Goal: Task Accomplishment & Management: Manage account settings

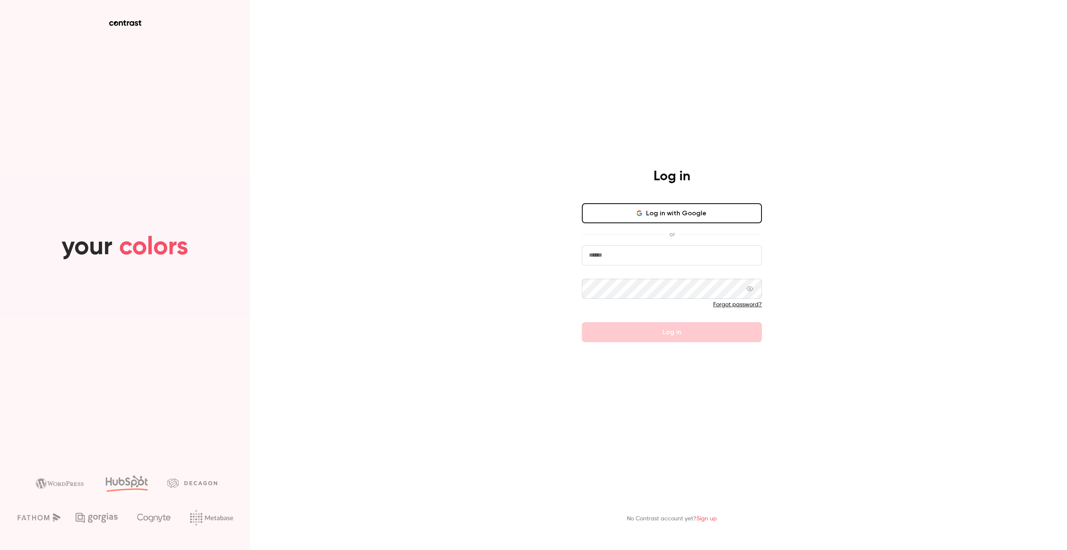
click at [645, 221] on button "Log in with Google" at bounding box center [672, 213] width 180 height 20
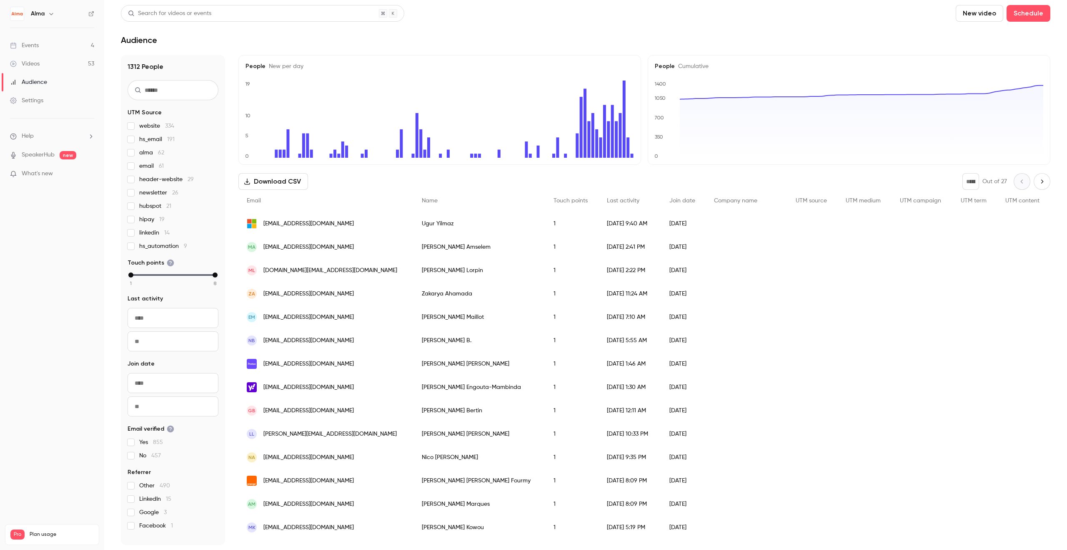
click at [44, 45] on link "Events 4" at bounding box center [52, 45] width 104 height 18
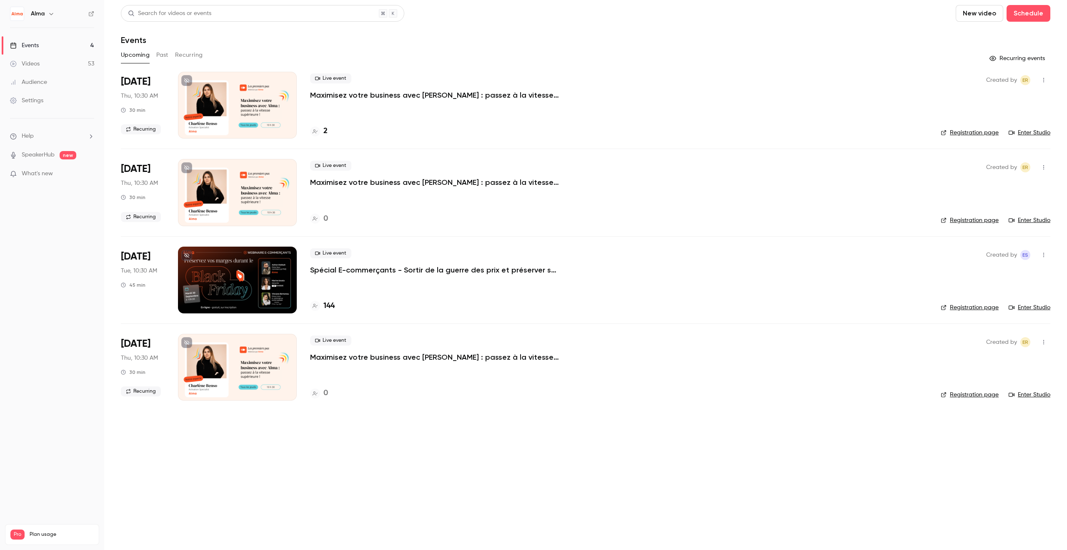
click at [165, 55] on button "Past" at bounding box center [162, 54] width 12 height 13
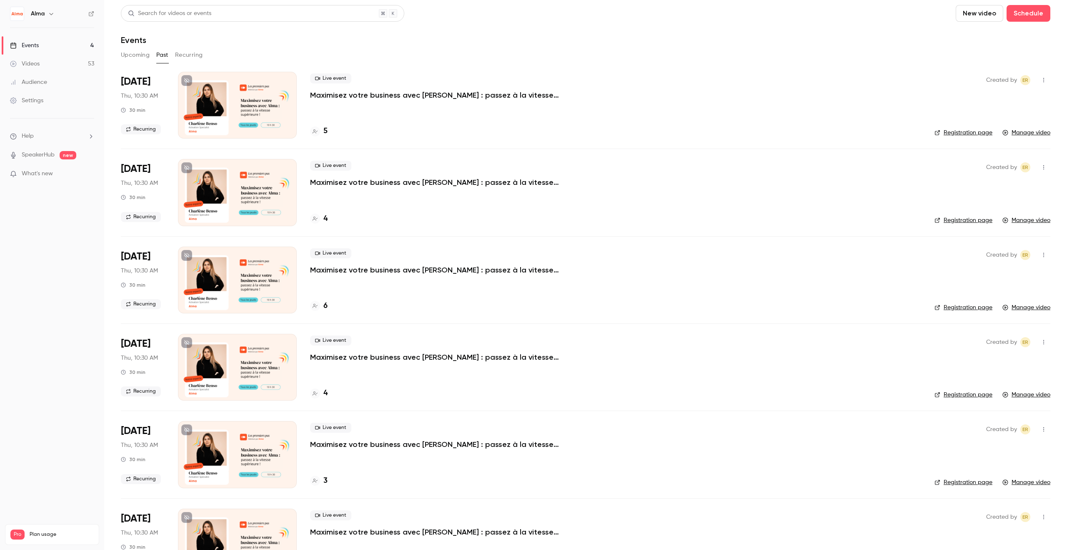
click at [138, 58] on button "Upcoming" at bounding box center [135, 54] width 29 height 13
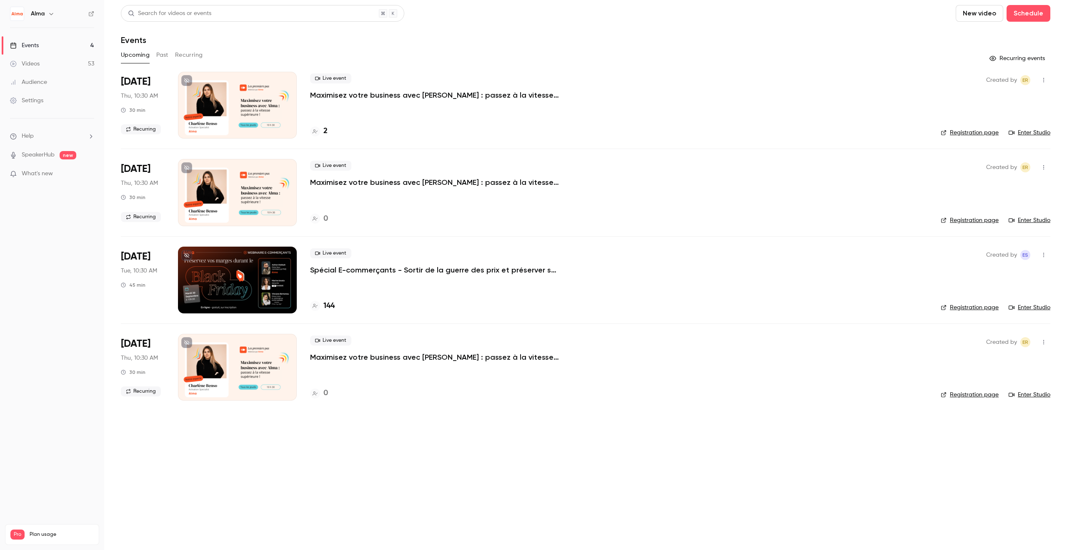
click at [146, 284] on div "[DATE] Tue, 10:30 AM 45 min" at bounding box center [143, 279] width 44 height 67
click at [327, 276] on div "Live event Spécial E-commerçants - Sortir de la guerre des prix et préserver se…" at bounding box center [619, 279] width 618 height 67
click at [378, 272] on p "Spécial E-commerçants - Sortir de la guerre des prix et préserver ses marges pe…" at bounding box center [435, 270] width 250 height 10
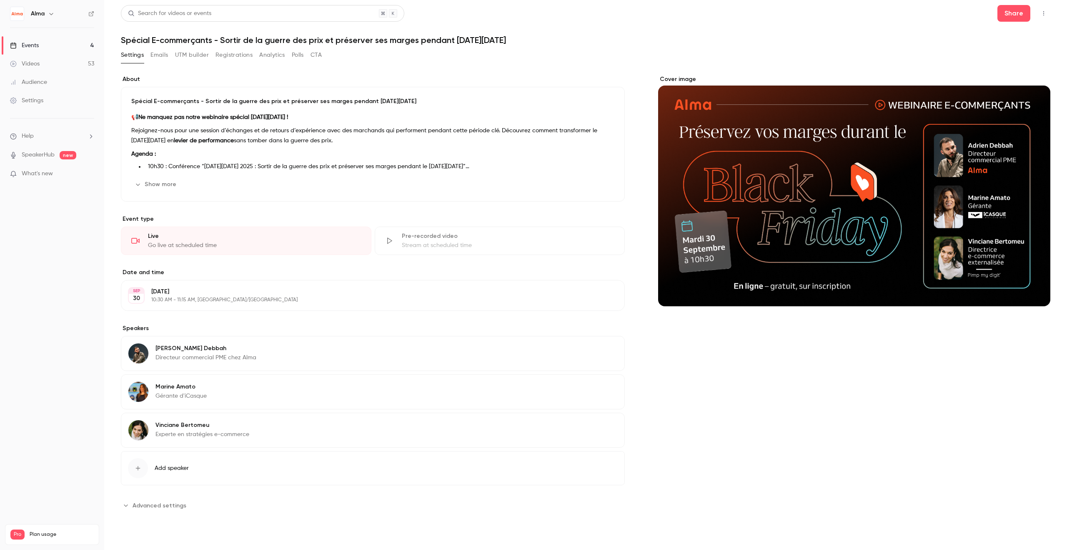
click at [166, 55] on button "Emails" at bounding box center [160, 54] width 18 height 13
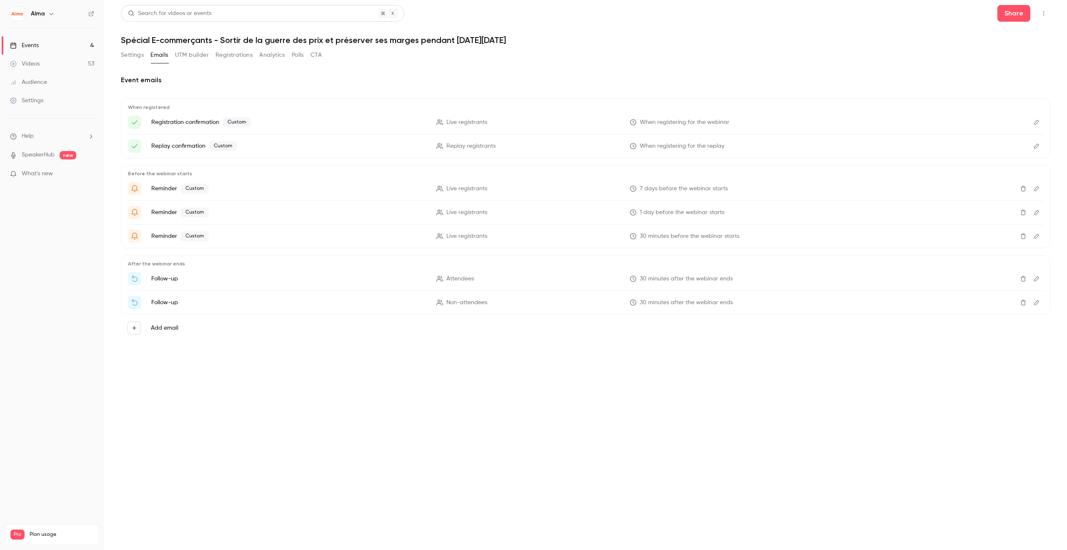
click at [142, 56] on button "Settings" at bounding box center [132, 54] width 23 height 13
